Goal: Find contact information: Find contact information

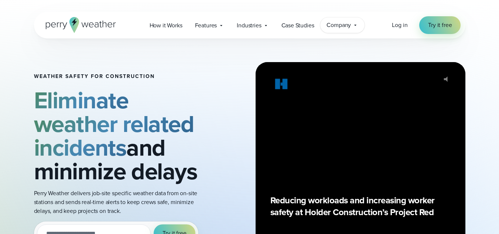
click at [354, 26] on icon at bounding box center [355, 25] width 6 height 6
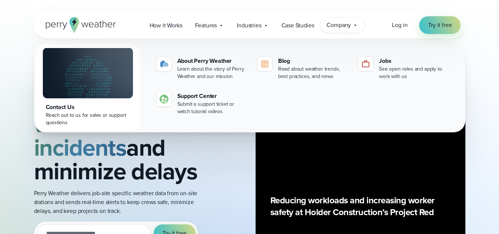
click at [484, 75] on div "Weather safety for Construction Eliminate weather related incidents and minimiz…" at bounding box center [249, 166] width 499 height 257
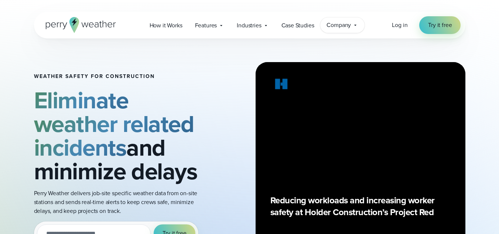
click at [356, 24] on icon at bounding box center [355, 25] width 6 height 6
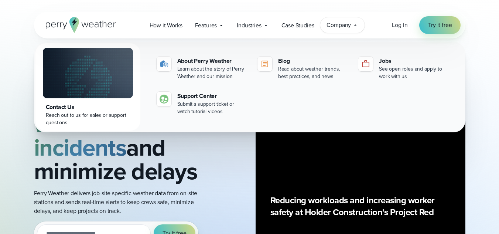
click at [5, 100] on div "Weather safety for Construction Eliminate weather related incidents and minimiz…" at bounding box center [249, 166] width 499 height 257
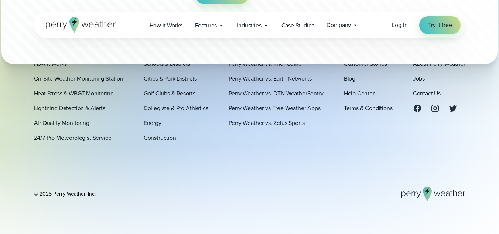
scroll to position [4413, 0]
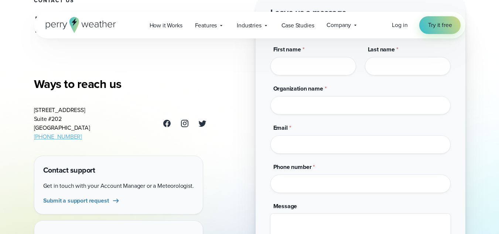
scroll to position [74, 0]
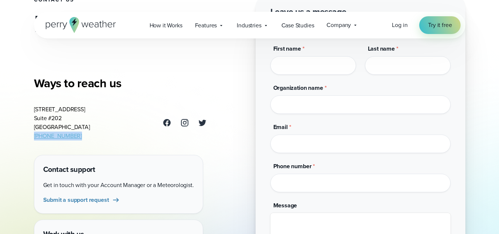
drag, startPoint x: 78, startPoint y: 140, endPoint x: 34, endPoint y: 139, distance: 44.3
click at [34, 139] on address "[STREET_ADDRESS] [PHONE_NUMBER]" at bounding box center [62, 122] width 56 height 35
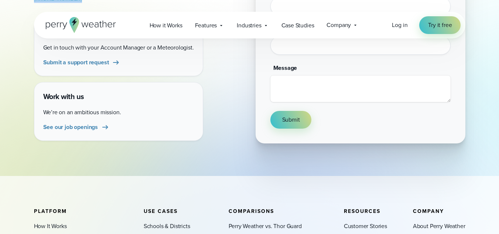
scroll to position [221, 0]
